Goal: Find specific page/section: Find specific page/section

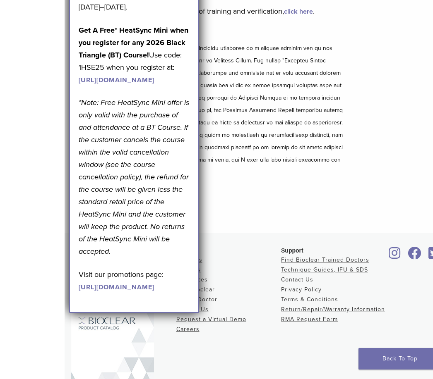
scroll to position [119, 0]
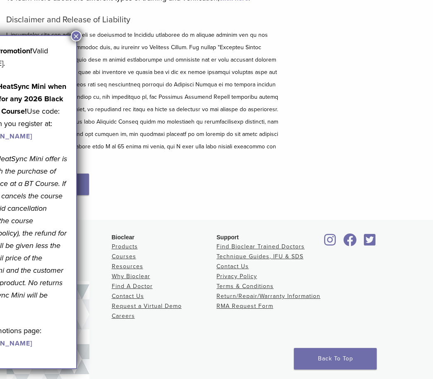
click at [76, 31] on button "×" at bounding box center [76, 36] width 11 height 11
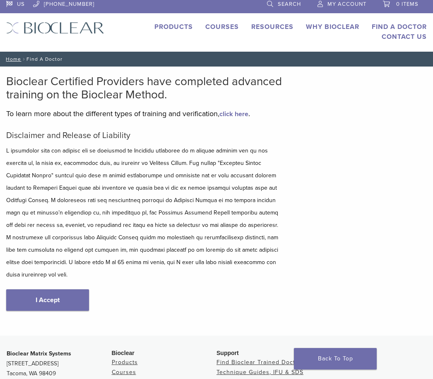
scroll to position [0, 0]
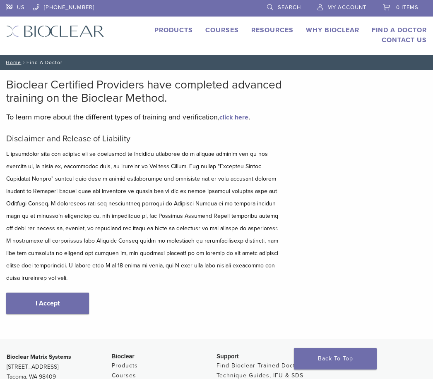
click at [56, 293] on link "I Accept" at bounding box center [47, 304] width 83 height 22
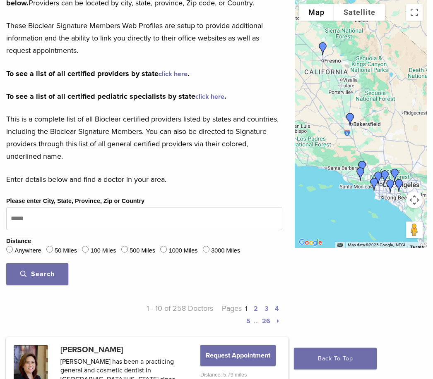
scroll to position [150, 0]
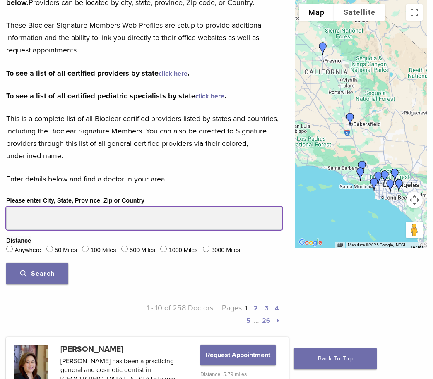
click at [58, 220] on input "Please enter City, State, Province, Zip or Country" at bounding box center [144, 218] width 276 height 23
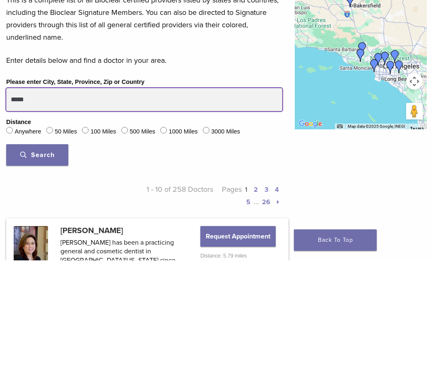
type input "*****"
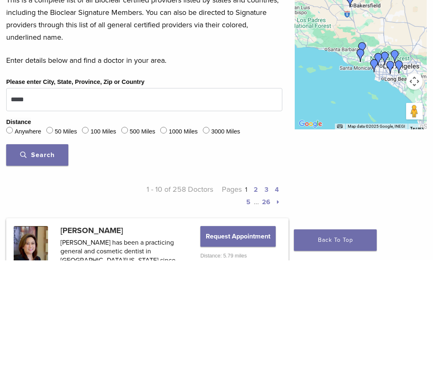
scroll to position [269, 0]
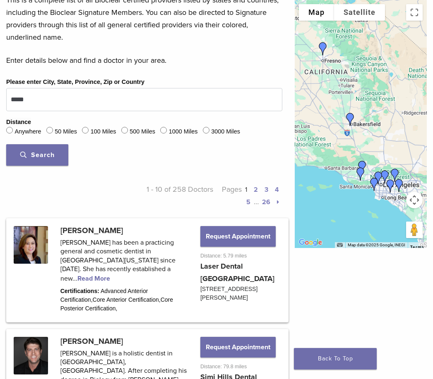
click at [44, 158] on span "Search" at bounding box center [37, 155] width 34 height 8
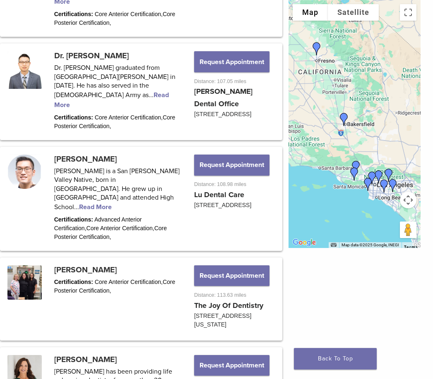
scroll to position [905, 6]
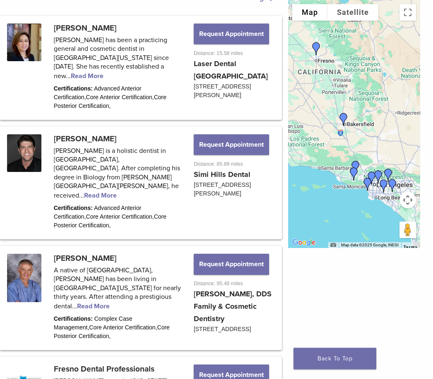
scroll to position [470, 6]
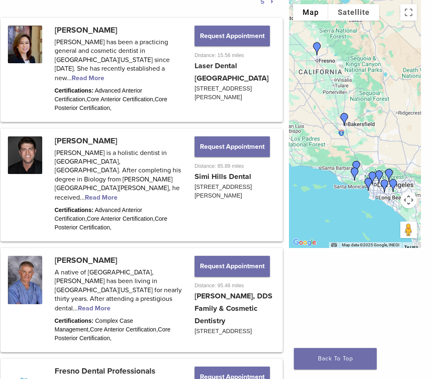
click at [99, 169] on link at bounding box center [142, 185] width 280 height 110
click at [105, 171] on link at bounding box center [142, 185] width 280 height 110
click at [90, 266] on link at bounding box center [142, 300] width 280 height 102
click at [97, 276] on link at bounding box center [142, 300] width 280 height 102
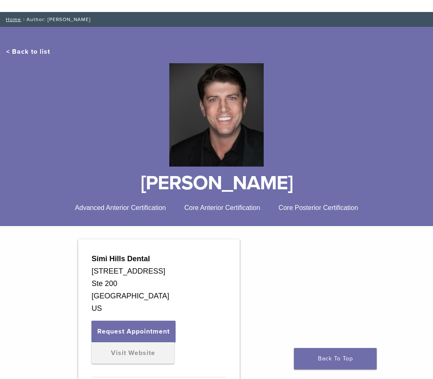
scroll to position [43, 0]
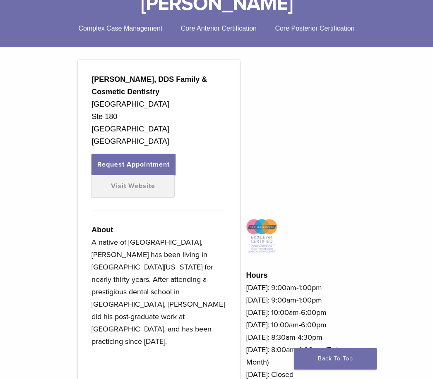
scroll to position [220, 0]
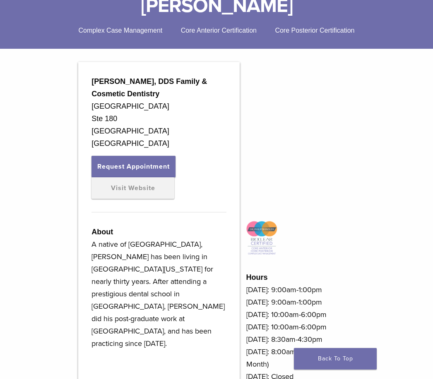
click at [131, 193] on link "Visit Website" at bounding box center [132, 188] width 83 height 22
